Goal: Entertainment & Leisure: Consume media (video, audio)

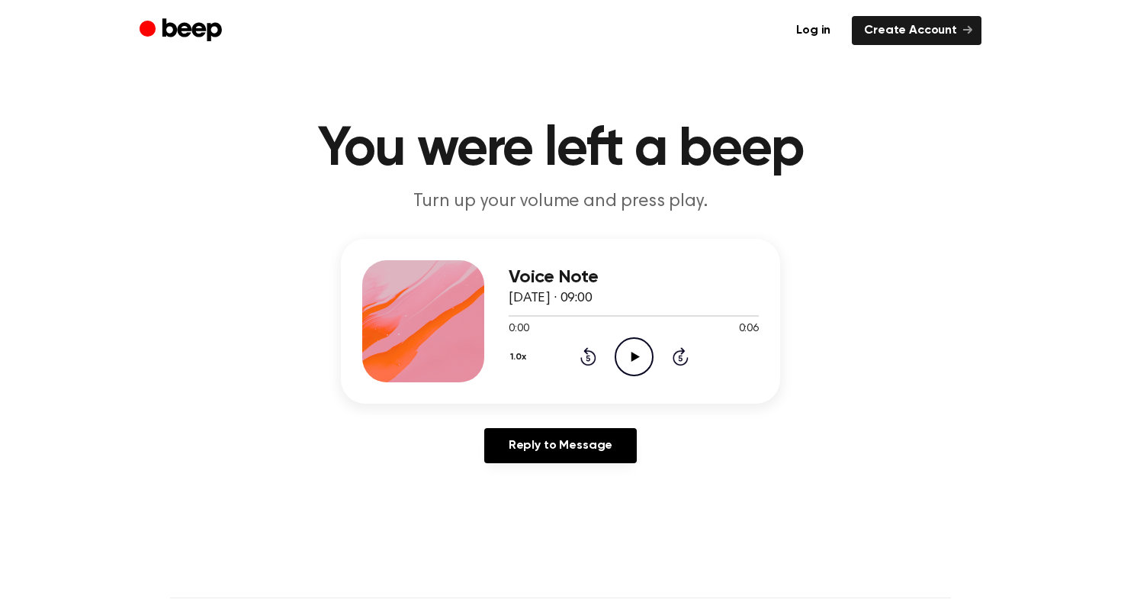
click at [645, 344] on icon "Play Audio" at bounding box center [634, 356] width 39 height 39
click at [632, 343] on icon "Play Audio" at bounding box center [634, 356] width 39 height 39
click at [635, 344] on icon "Play Audio" at bounding box center [634, 356] width 39 height 39
click at [635, 349] on icon "Play Audio" at bounding box center [634, 356] width 39 height 39
click at [639, 363] on icon "Play Audio" at bounding box center [634, 356] width 39 height 39
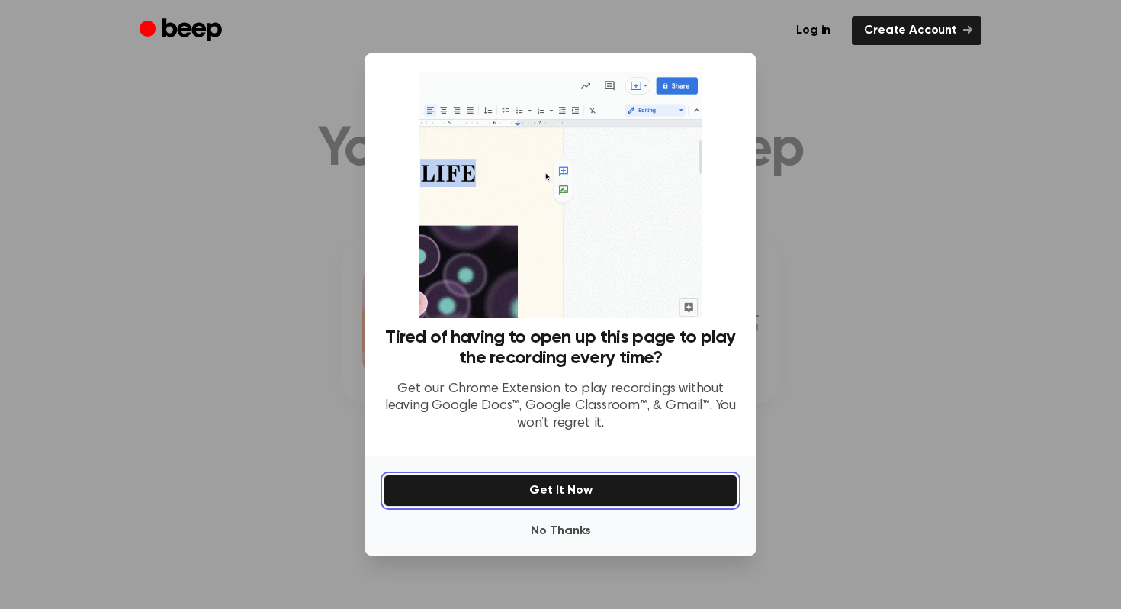
click at [560, 482] on button "Get It Now" at bounding box center [561, 491] width 354 height 32
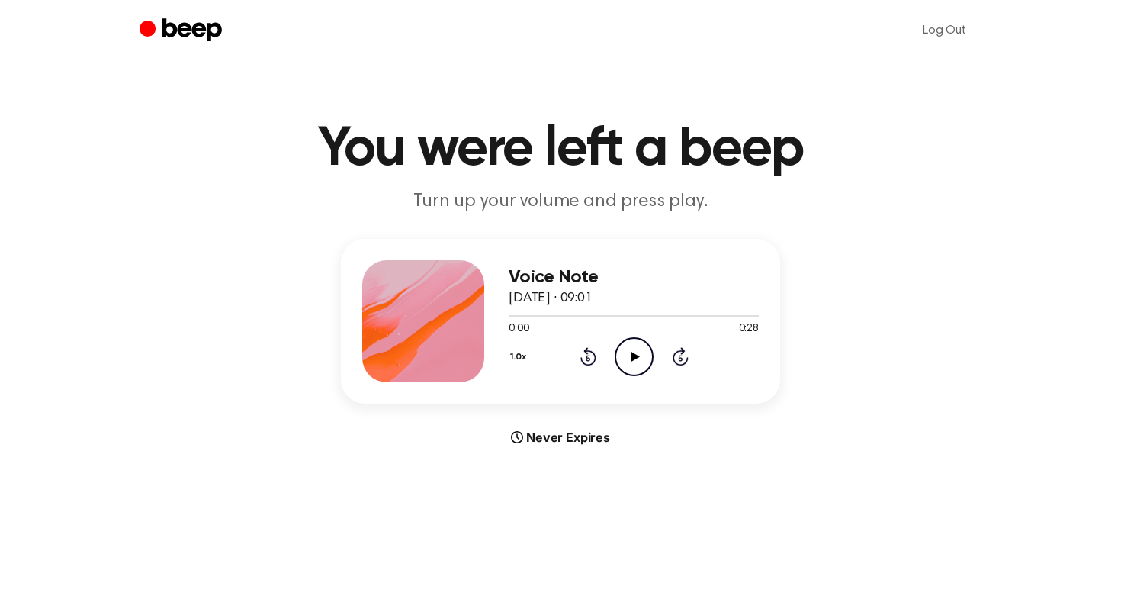
click at [630, 374] on circle at bounding box center [634, 356] width 37 height 37
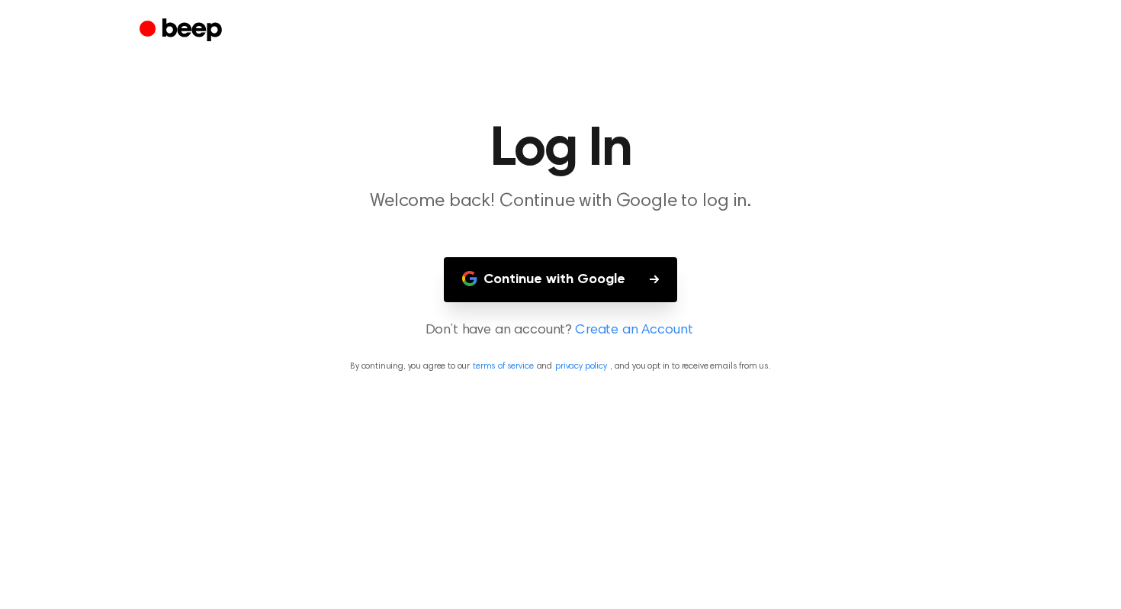
click at [529, 275] on button "Continue with Google" at bounding box center [560, 279] width 233 height 45
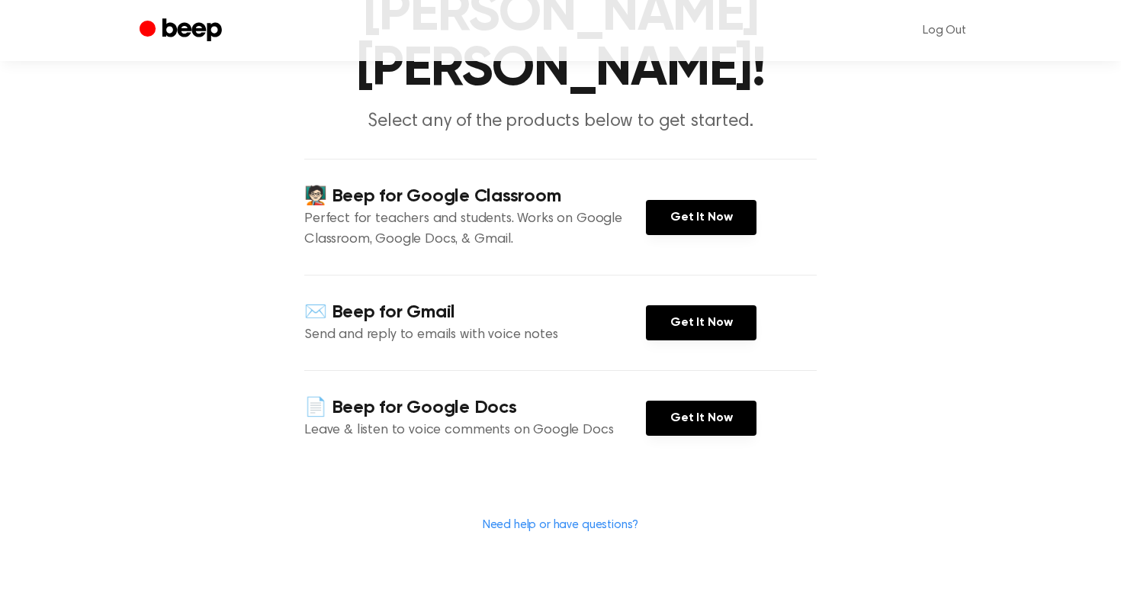
scroll to position [217, 0]
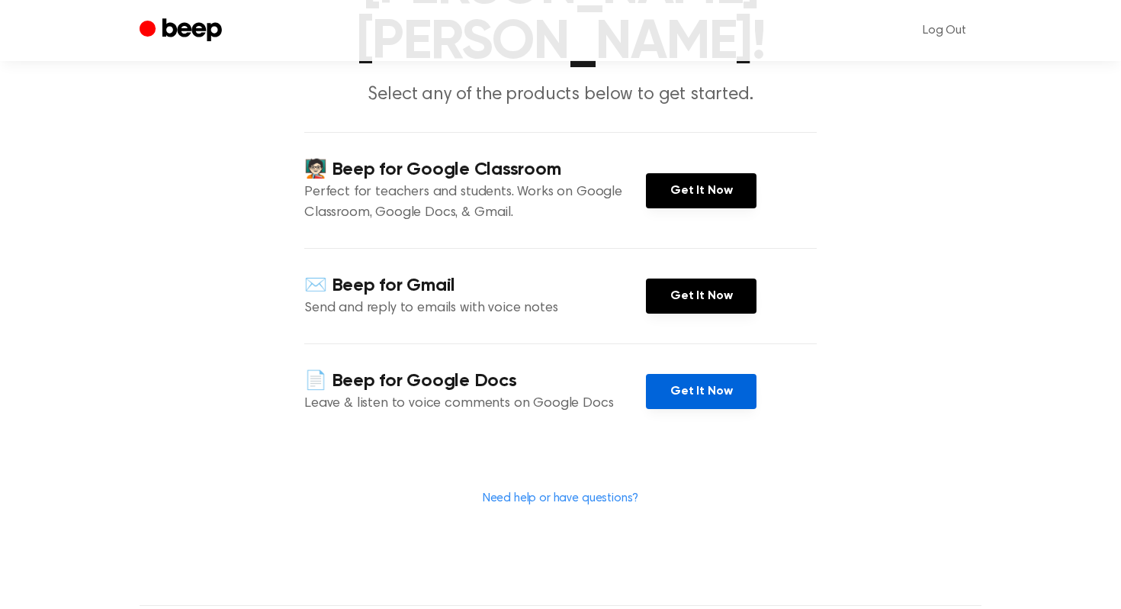
click at [665, 374] on link "Get It Now" at bounding box center [701, 391] width 111 height 35
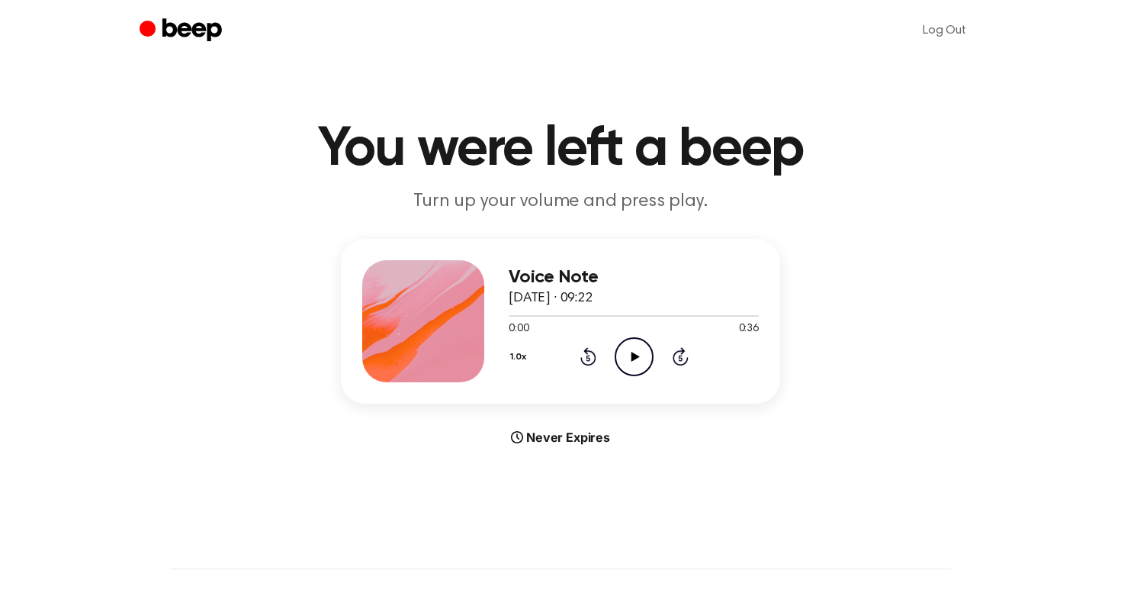
click at [636, 368] on icon "Play Audio" at bounding box center [634, 356] width 39 height 39
click at [628, 355] on icon "Play Audio" at bounding box center [634, 356] width 39 height 39
click at [628, 365] on icon "Play Audio" at bounding box center [634, 356] width 39 height 39
click at [636, 352] on icon "Play Audio" at bounding box center [634, 356] width 39 height 39
click at [631, 342] on icon "Play Audio" at bounding box center [634, 356] width 39 height 39
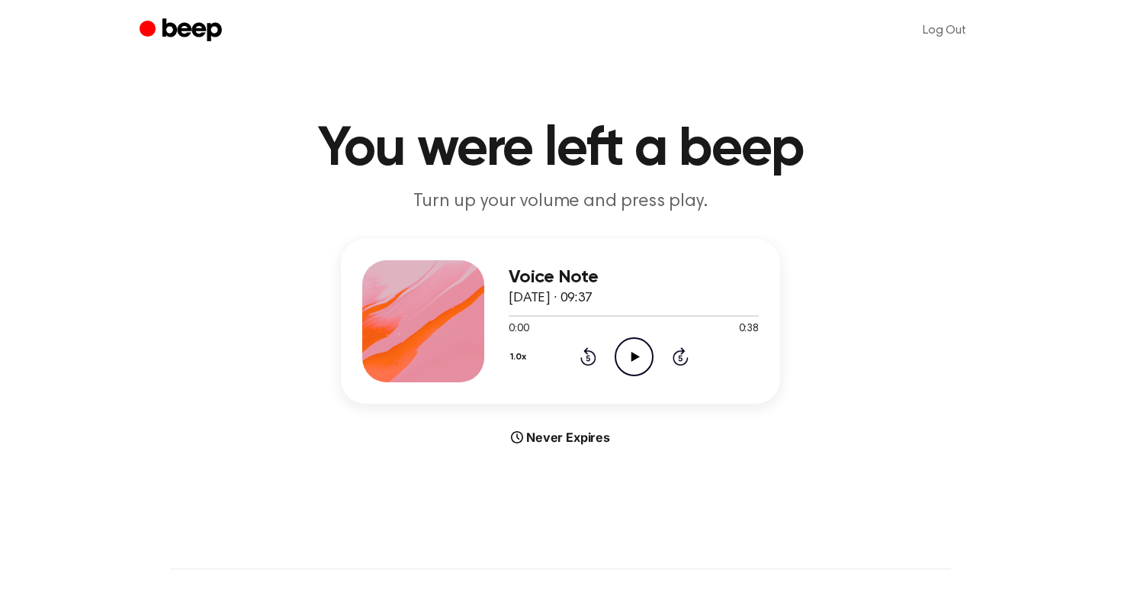
click at [625, 353] on icon "Play Audio" at bounding box center [634, 356] width 39 height 39
click at [644, 347] on icon "Play Audio" at bounding box center [634, 356] width 39 height 39
click at [624, 383] on div "Voice Note [DATE] · 09:37 0:38 0:38 Your browser does not support the [object O…" at bounding box center [560, 321] width 439 height 165
click at [629, 356] on icon "Play Audio" at bounding box center [634, 356] width 39 height 39
click at [633, 365] on icon "Play Audio" at bounding box center [634, 356] width 39 height 39
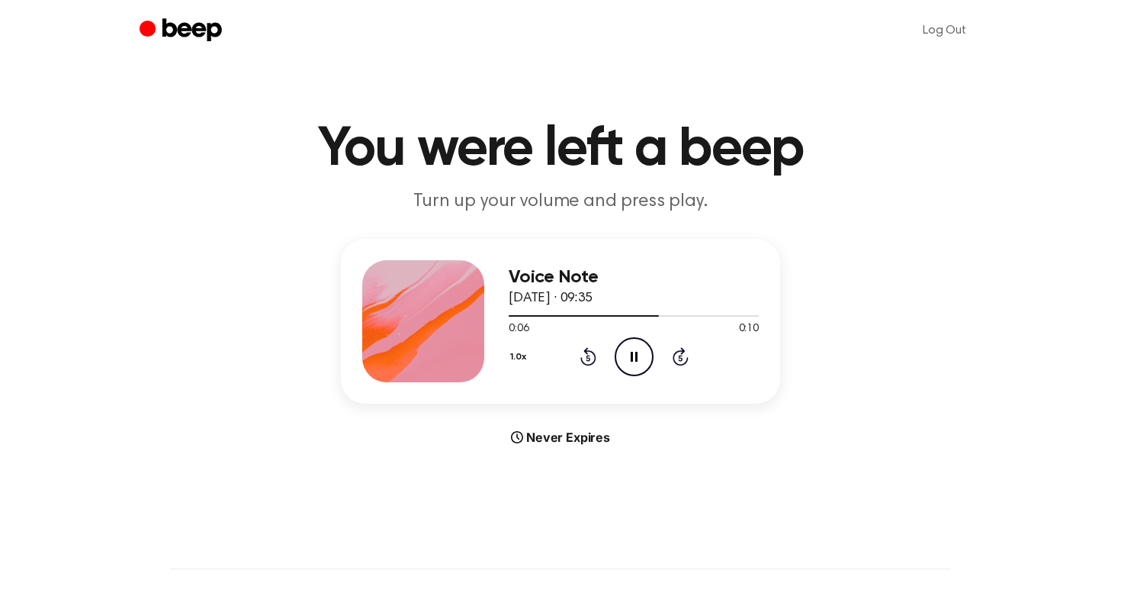
click at [634, 361] on icon "Pause Audio" at bounding box center [634, 356] width 39 height 39
drag, startPoint x: 638, startPoint y: 315, endPoint x: 420, endPoint y: 307, distance: 218.4
click at [420, 307] on div "Voice Note 23 August 2025 · 09:35 0:07 0:10 Your browser does not support the […" at bounding box center [560, 321] width 439 height 165
click at [641, 339] on circle at bounding box center [634, 356] width 37 height 37
click at [639, 360] on icon "Play Audio" at bounding box center [634, 356] width 39 height 39
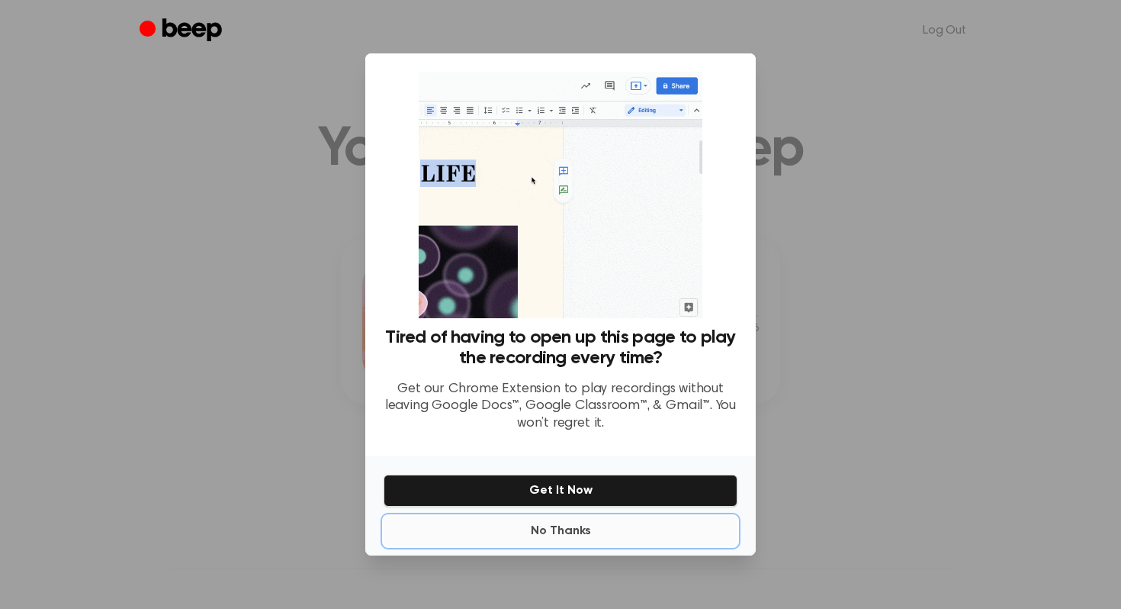
click at [564, 533] on button "No Thanks" at bounding box center [561, 531] width 354 height 31
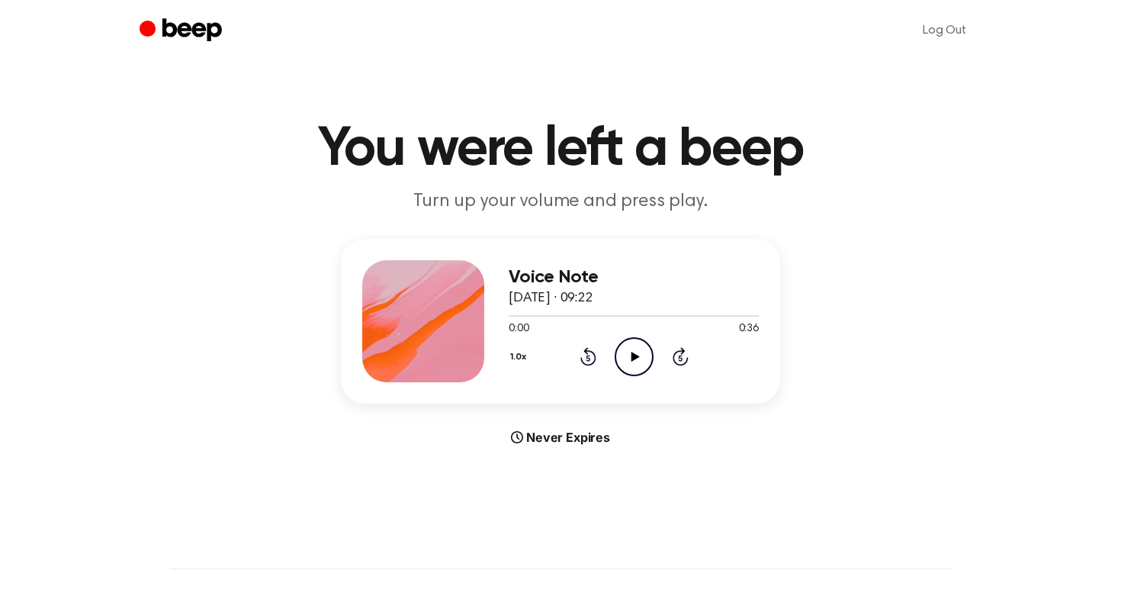
click at [632, 349] on icon "Play Audio" at bounding box center [634, 356] width 39 height 39
click at [652, 368] on icon "Play Audio" at bounding box center [634, 356] width 39 height 39
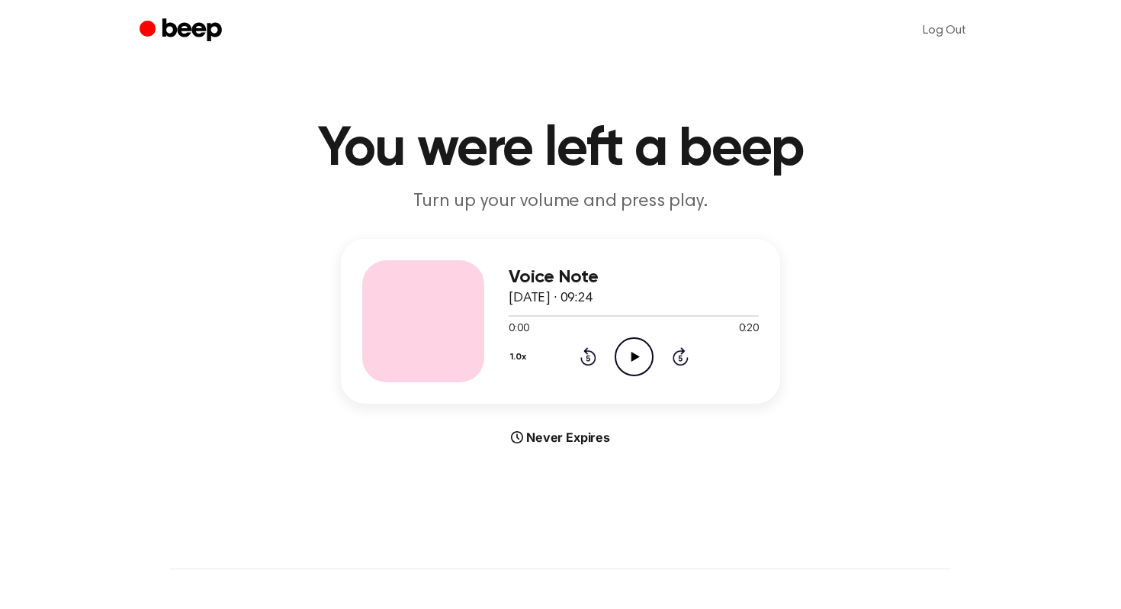
scroll to position [1, 0]
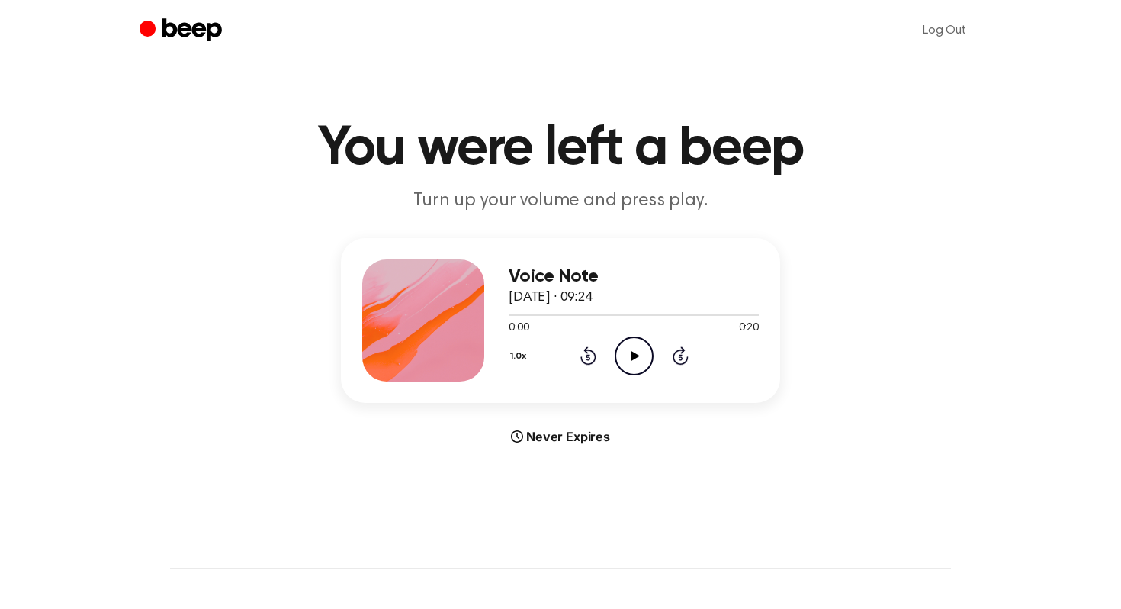
click at [643, 368] on icon "Play Audio" at bounding box center [634, 355] width 39 height 39
